Goal: Task Accomplishment & Management: Use online tool/utility

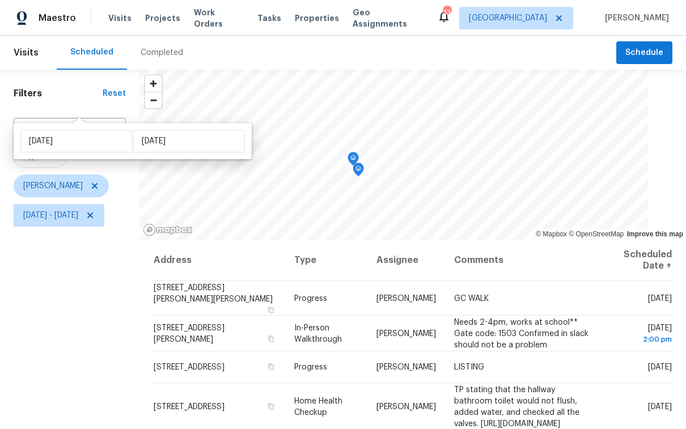
scroll to position [113, 0]
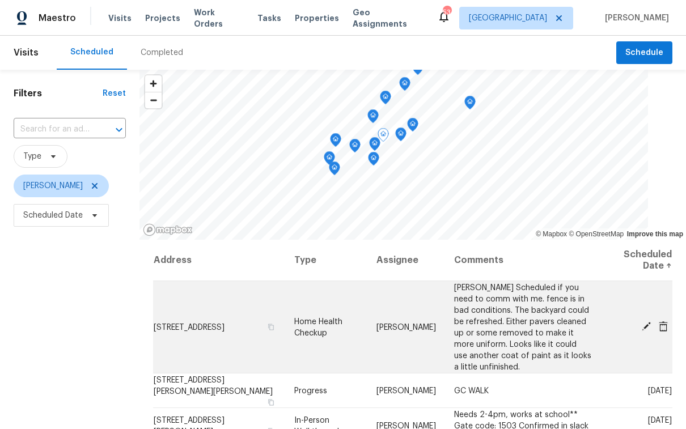
scroll to position [277, 0]
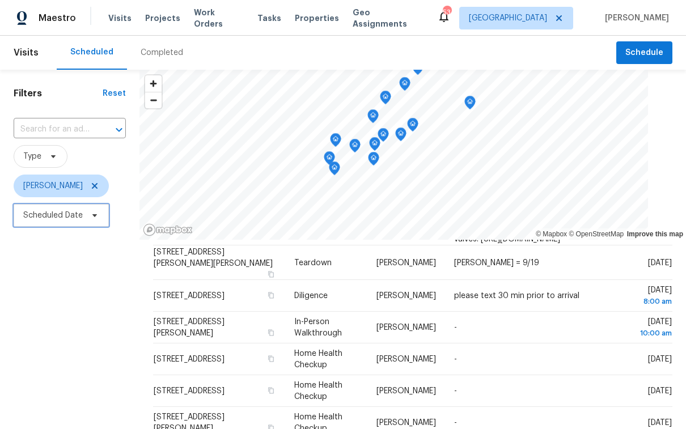
click at [61, 212] on span "Scheduled Date" at bounding box center [53, 215] width 60 height 11
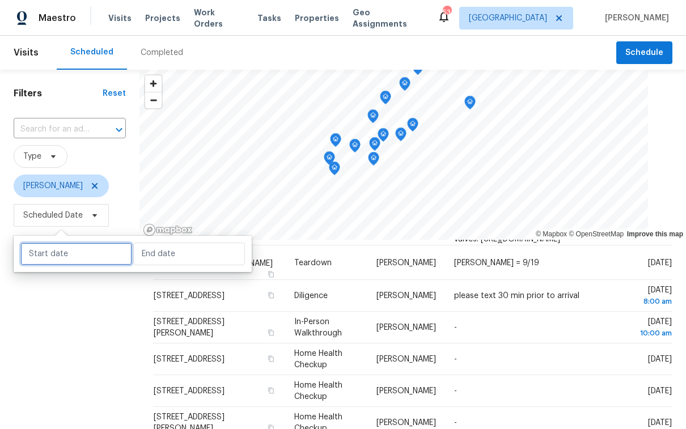
click at [74, 262] on input "text" at bounding box center [76, 254] width 112 height 23
select select "8"
select select "2025"
select select "9"
select select "2025"
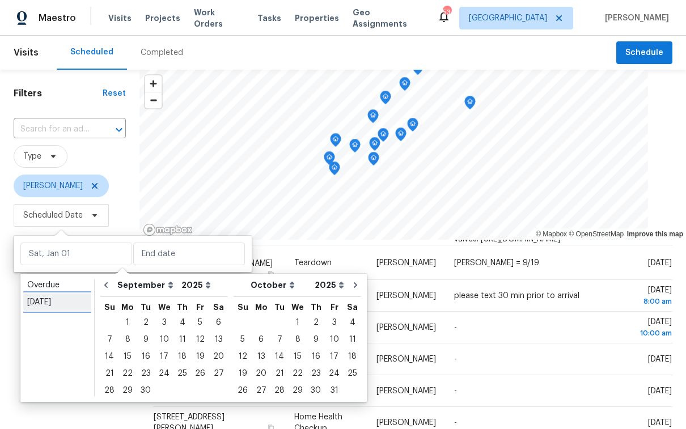
click at [58, 305] on div "[DATE]" at bounding box center [57, 302] width 60 height 11
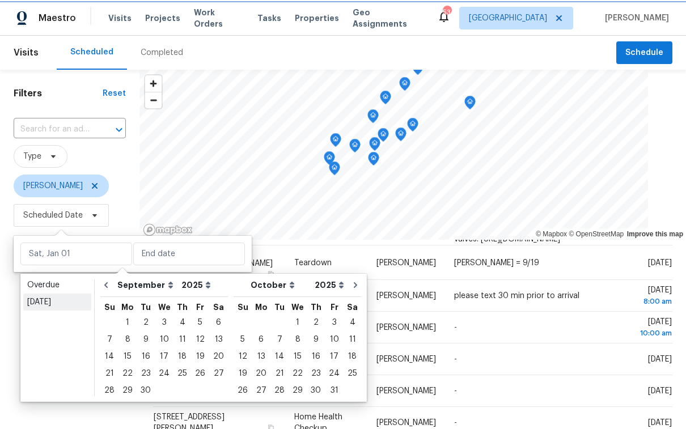
type input "[DATE]"
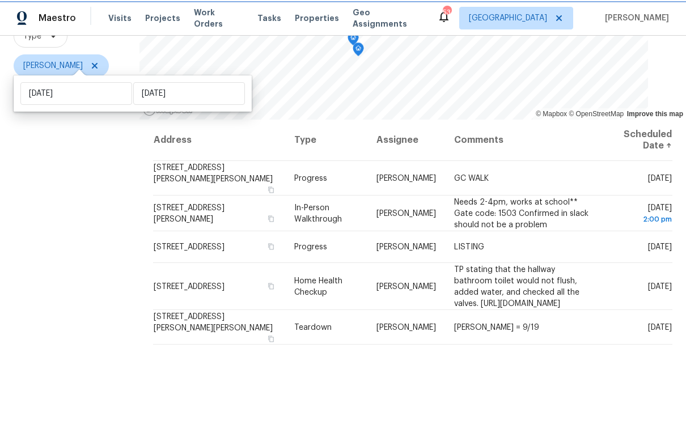
scroll to position [161, 0]
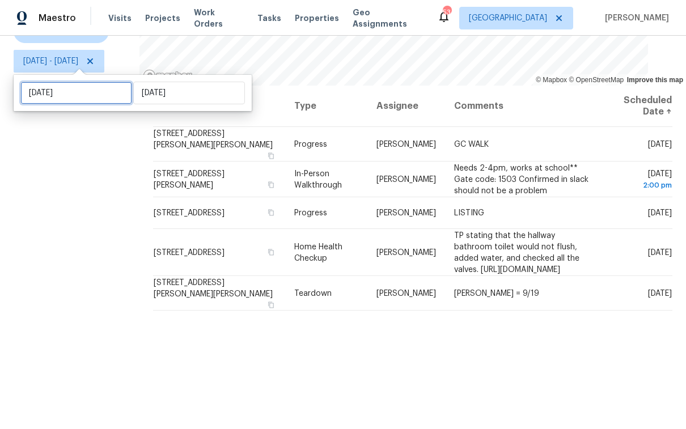
drag, startPoint x: 47, startPoint y: 104, endPoint x: 46, endPoint y: 98, distance: 6.8
click at [47, 103] on div "[DATE] [DATE]" at bounding box center [133, 93] width 238 height 36
select select "8"
select select "2025"
select select "9"
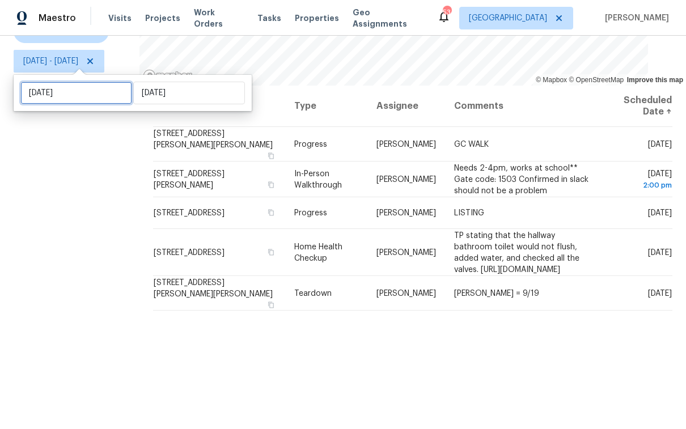
select select "2025"
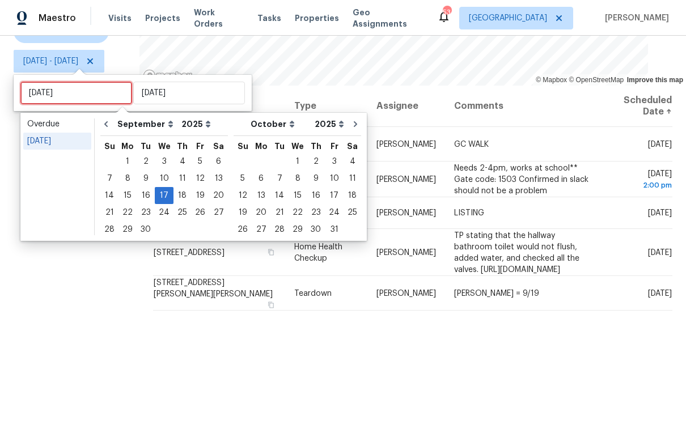
click at [46, 98] on input "[DATE]" at bounding box center [76, 93] width 112 height 23
type input "[DATE]"
click at [186, 194] on div "14 15 16 17 18 19 20" at bounding box center [164, 195] width 128 height 17
click at [182, 194] on div "18" at bounding box center [183, 196] width 18 height 16
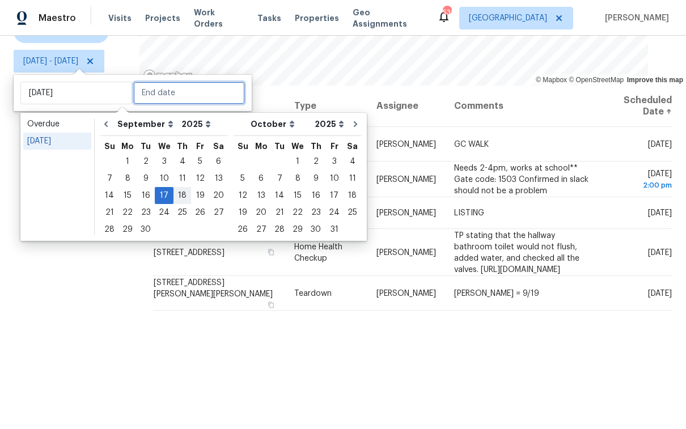
type input "[DATE]"
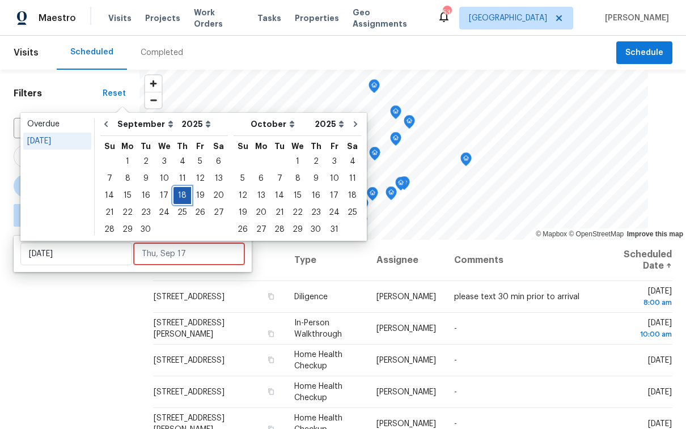
click at [182, 194] on div "18" at bounding box center [183, 196] width 18 height 16
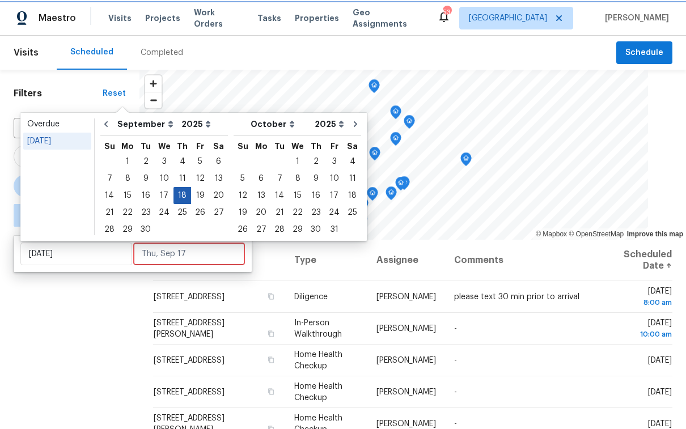
type input "[DATE]"
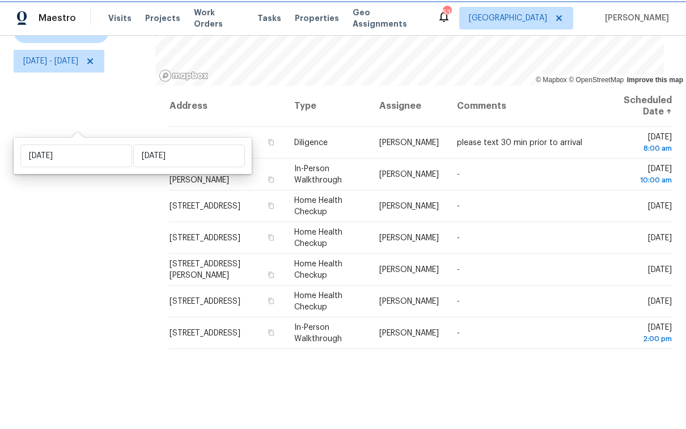
scroll to position [161, 0]
